Goal: Transaction & Acquisition: Obtain resource

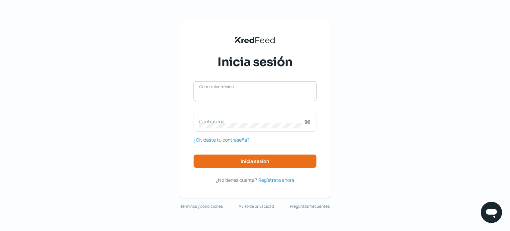
click at [254, 96] on input "Correo electrónico" at bounding box center [255, 94] width 112 height 6
type input "[EMAIL_ADDRESS][DOMAIN_NAME]"
click at [210, 124] on label "Contraseña" at bounding box center [251, 121] width 105 height 6
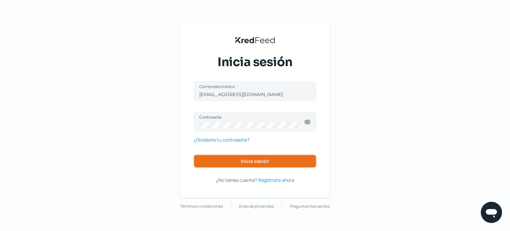
click at [268, 157] on button "Inicia sesión" at bounding box center [255, 160] width 123 height 13
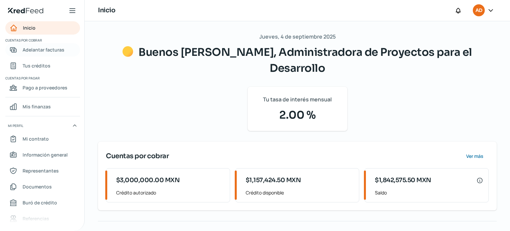
click at [53, 48] on span "Adelantar facturas" at bounding box center [44, 50] width 42 height 8
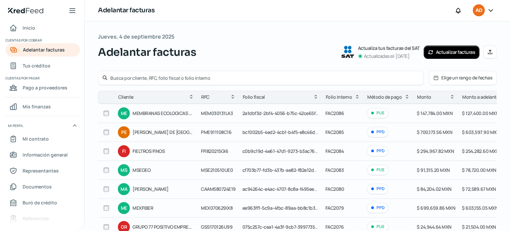
click at [214, 77] on input "text" at bounding box center [264, 78] width 309 height 6
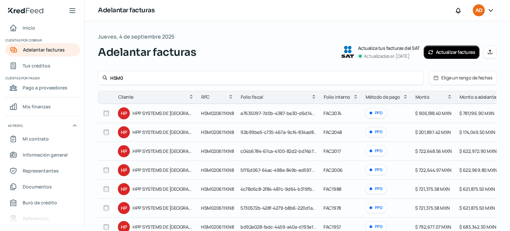
type input "HSM0"
click at [106, 114] on input "checkbox" at bounding box center [106, 113] width 6 height 6
checkbox input "true"
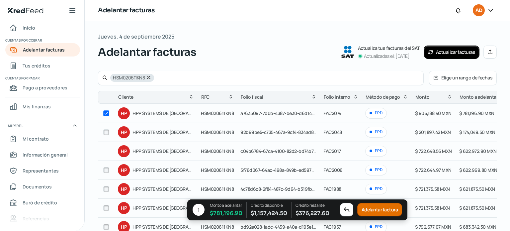
click at [377, 209] on button "Adelantar factura" at bounding box center [379, 209] width 45 height 13
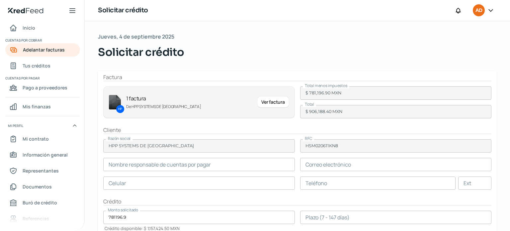
type input "[PERSON_NAME]"
type input "[PERSON_NAME][EMAIL_ADDRESS][PERSON_NAME][DOMAIN_NAME]"
type input "55 - 7688 - 2936"
type input "1"
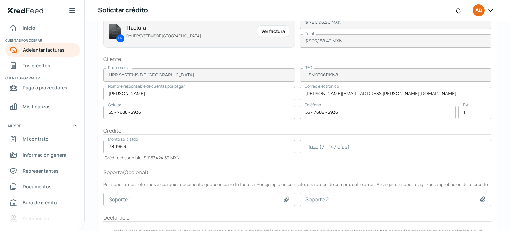
scroll to position [75, 0]
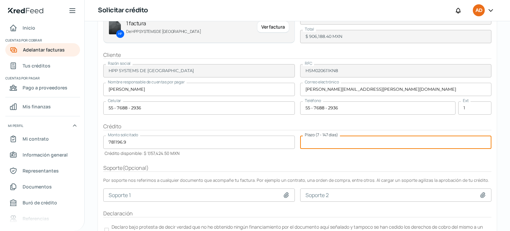
click at [354, 141] on input "number" at bounding box center [396, 142] width 192 height 13
type input "60"
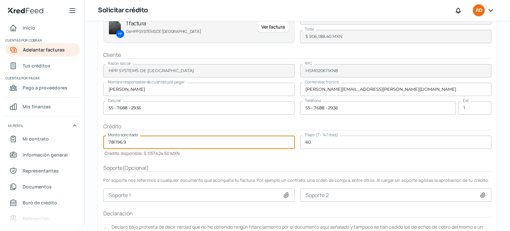
click at [129, 142] on input "781196.9" at bounding box center [199, 142] width 192 height 13
type input "7"
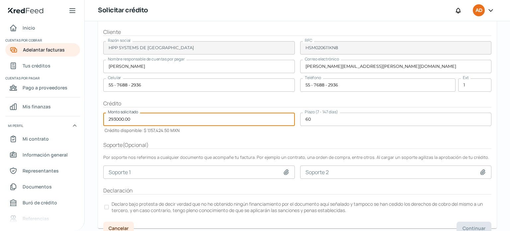
scroll to position [105, 0]
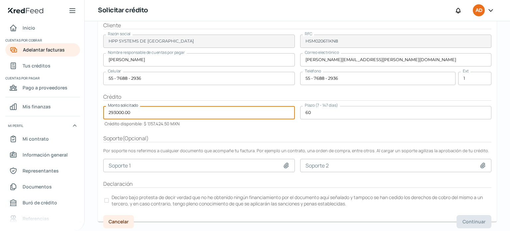
type input "293000.00"
click at [106, 199] on div at bounding box center [106, 200] width 5 height 5
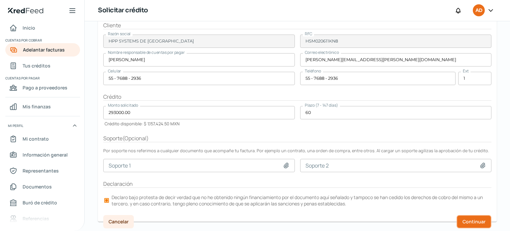
click at [475, 219] on span "Continuar" at bounding box center [474, 221] width 23 height 5
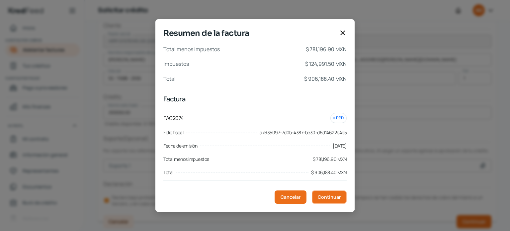
click at [335, 195] on span "Continuar" at bounding box center [329, 197] width 23 height 5
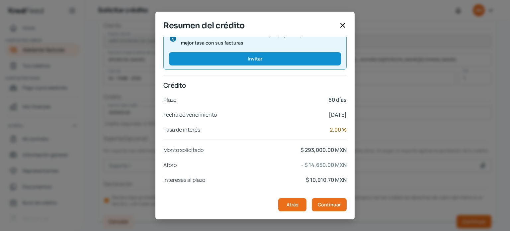
scroll to position [126, 0]
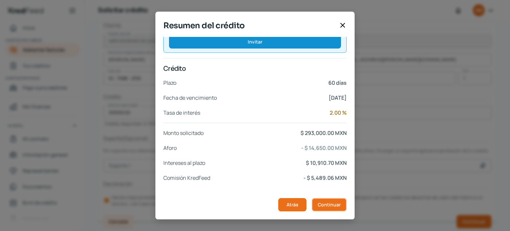
click at [329, 203] on span "Continuar" at bounding box center [329, 204] width 23 height 5
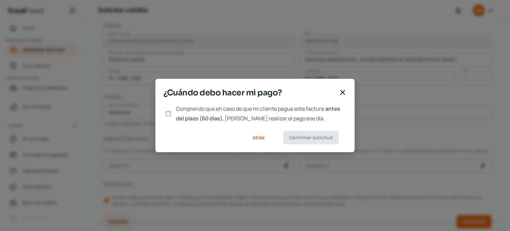
click at [168, 114] on input "Comprendo que en caso de que mi cliente pague esta factura antes del plazo (60 …" at bounding box center [168, 114] width 6 height 6
checkbox input "true"
click at [310, 138] on span "Confirmar solicitud" at bounding box center [311, 137] width 44 height 5
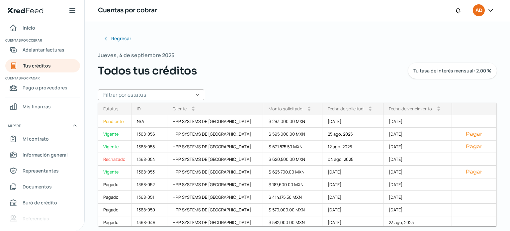
click at [490, 11] on icon at bounding box center [491, 10] width 4 height 2
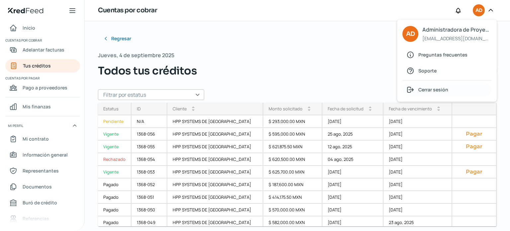
click at [423, 89] on span "Cerrar sesión" at bounding box center [434, 89] width 30 height 8
